Goal: Navigation & Orientation: Understand site structure

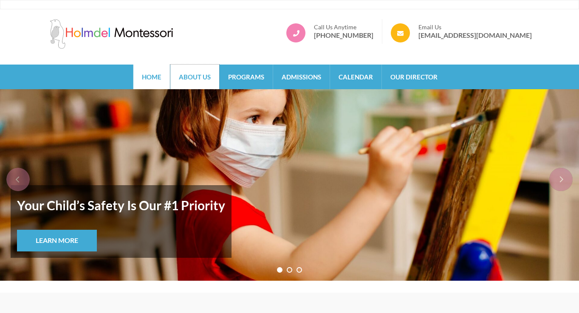
click at [214, 77] on link "About Us" at bounding box center [194, 77] width 49 height 25
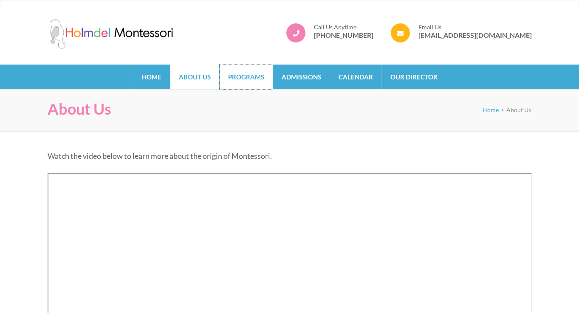
click at [232, 85] on link "Programs" at bounding box center [246, 77] width 53 height 25
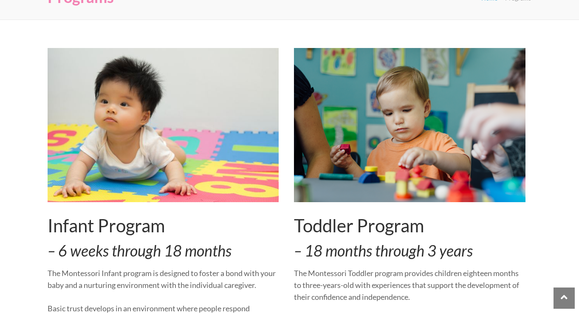
scroll to position [98, 0]
